Goal: Task Accomplishment & Management: Use online tool/utility

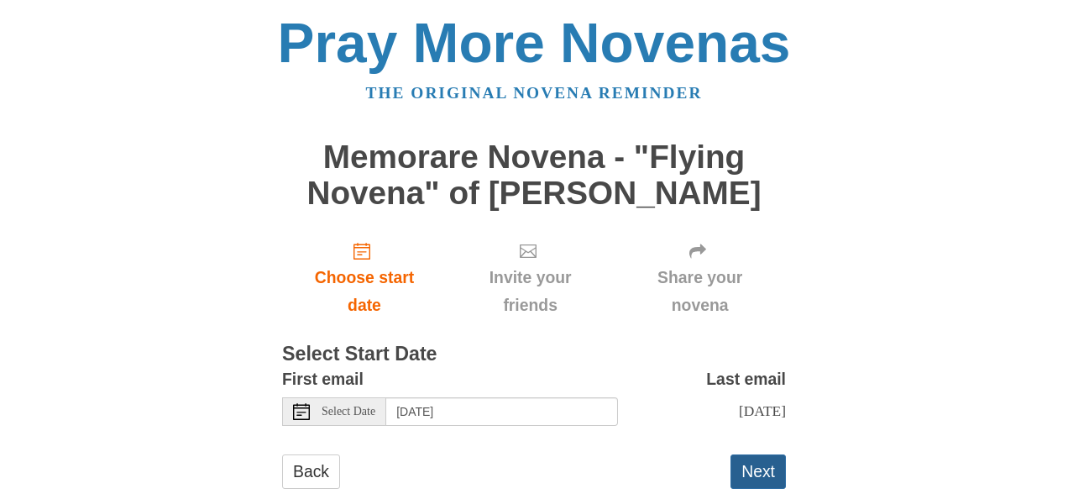
click at [755, 454] on button "Next" at bounding box center [757, 471] width 55 height 34
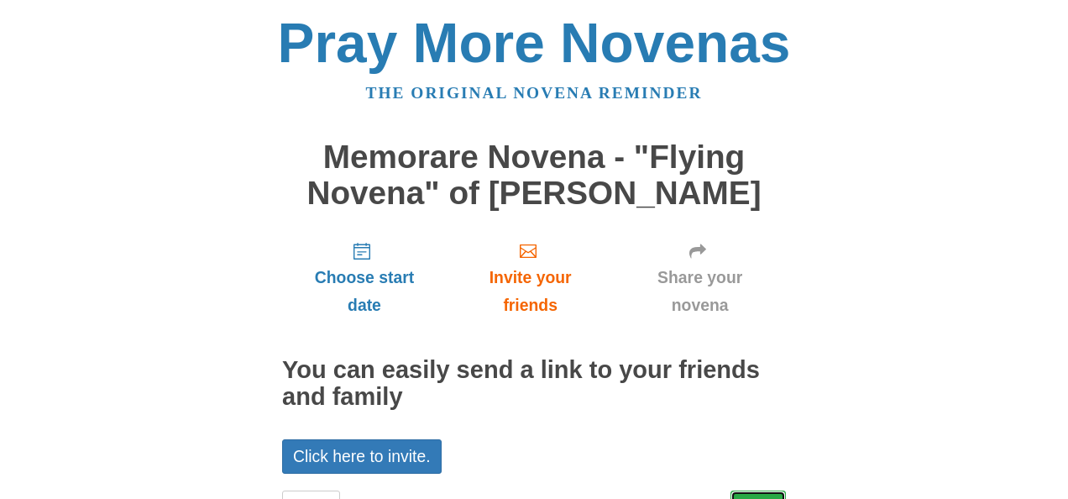
drag, startPoint x: 0, startPoint y: 0, endPoint x: 755, endPoint y: 329, distance: 823.9
click at [755, 490] on link "Next" at bounding box center [757, 507] width 55 height 34
